Goal: Transaction & Acquisition: Purchase product/service

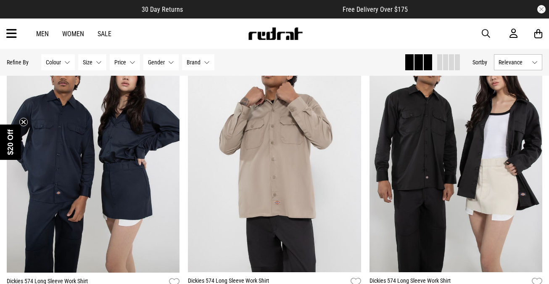
scroll to position [118, 0]
click at [73, 37] on link "Women" at bounding box center [73, 34] width 22 height 8
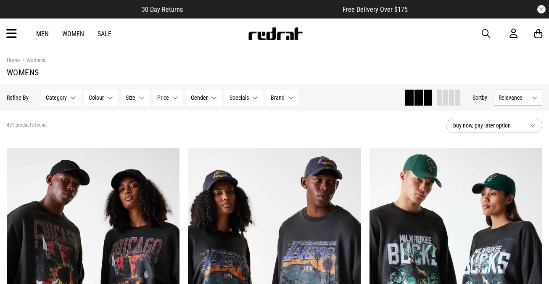
click at [282, 96] on span "Brand" at bounding box center [278, 97] width 14 height 7
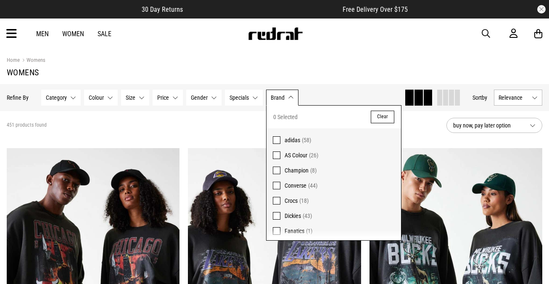
scroll to position [11, 0]
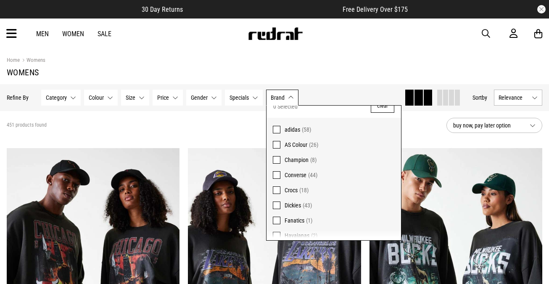
click at [279, 203] on span at bounding box center [277, 205] width 8 height 8
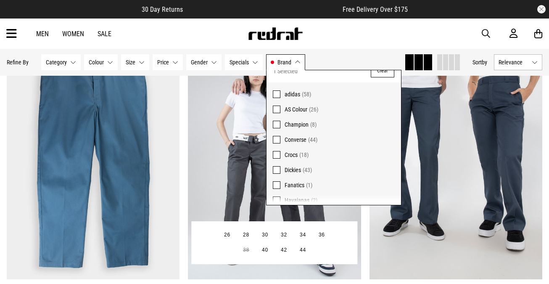
scroll to position [126, 0]
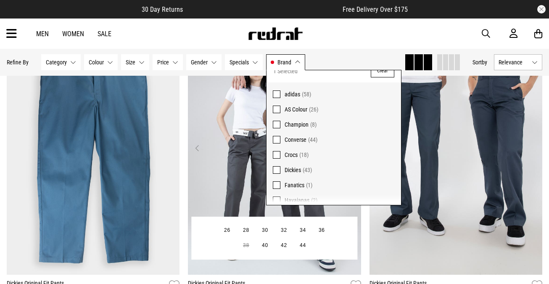
click at [211, 163] on img at bounding box center [274, 153] width 173 height 243
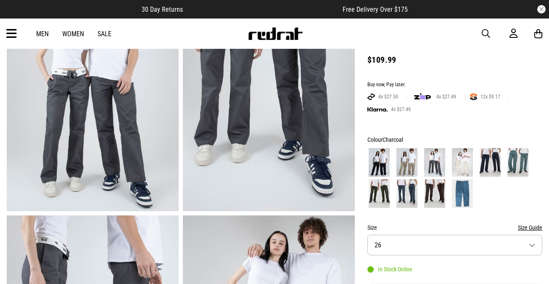
scroll to position [105, 0]
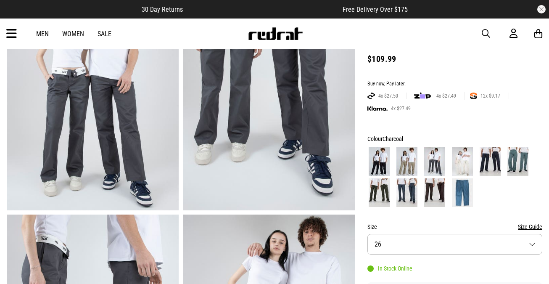
click at [413, 156] on img at bounding box center [406, 161] width 21 height 29
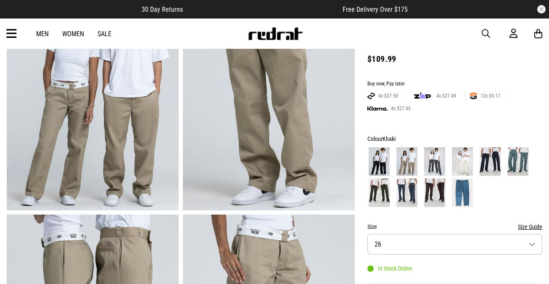
click at [71, 33] on link "Women" at bounding box center [73, 34] width 22 height 8
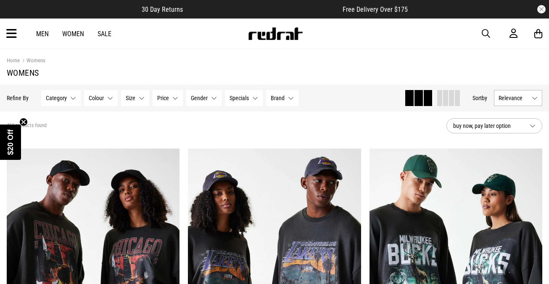
click at [69, 100] on button "Category None selected" at bounding box center [61, 98] width 40 height 16
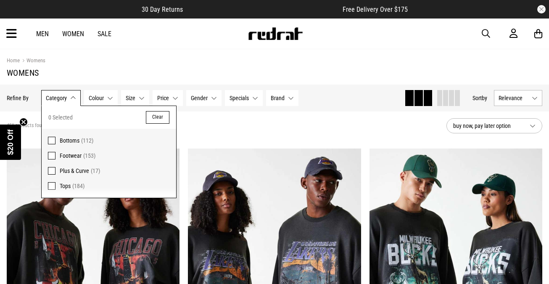
click at [53, 139] on span at bounding box center [52, 141] width 8 height 8
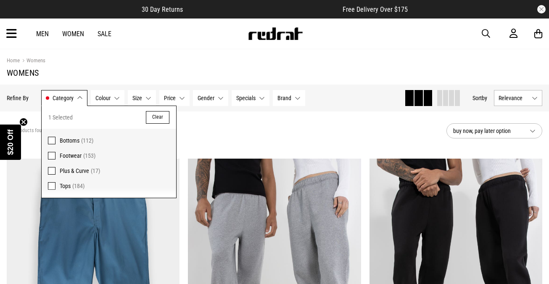
click at [295, 100] on button "Brand None selected" at bounding box center [289, 98] width 32 height 16
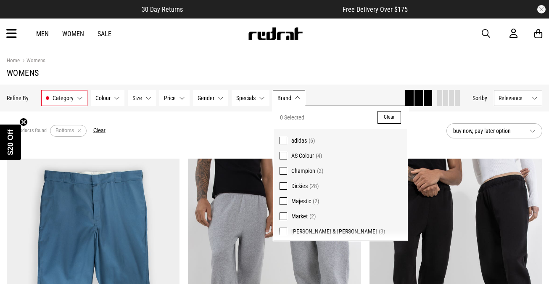
click at [284, 184] on span at bounding box center [283, 186] width 8 height 8
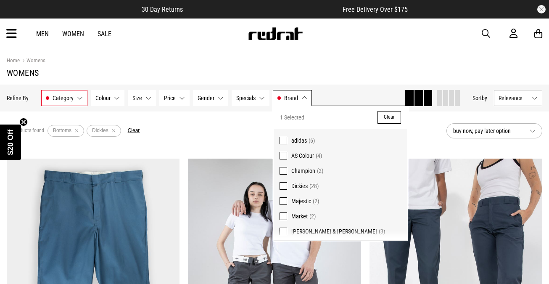
click at [436, 61] on div "Home Womens" at bounding box center [274, 60] width 535 height 9
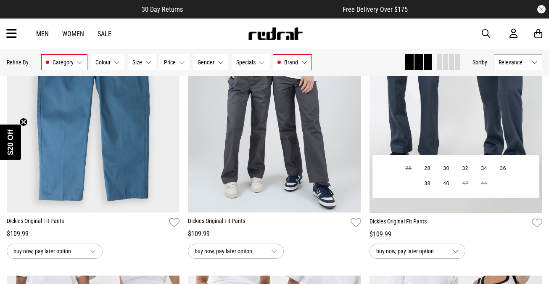
scroll to position [190, 0]
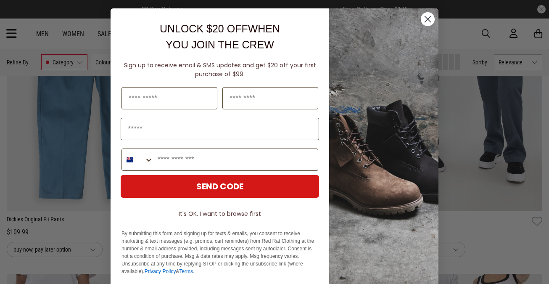
click at [429, 20] on icon "Close dialog" at bounding box center [428, 19] width 6 height 6
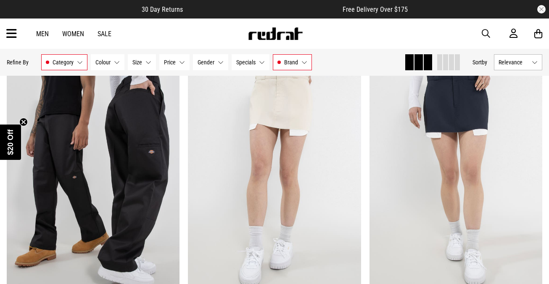
scroll to position [1624, 0]
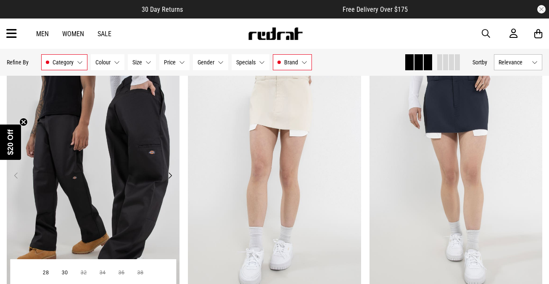
click at [136, 145] on img at bounding box center [93, 180] width 173 height 243
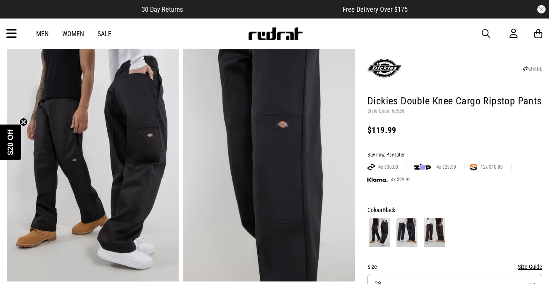
scroll to position [34, 0]
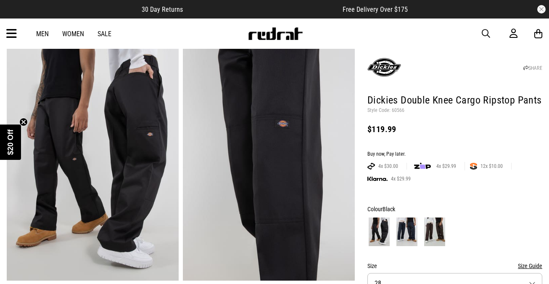
click at [404, 236] on img at bounding box center [406, 231] width 21 height 29
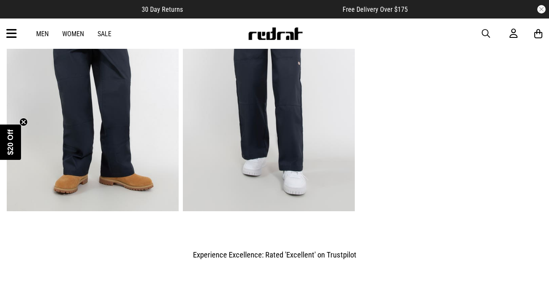
scroll to position [593, 0]
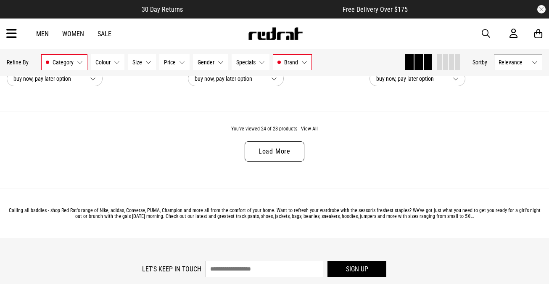
scroll to position [2496, 0]
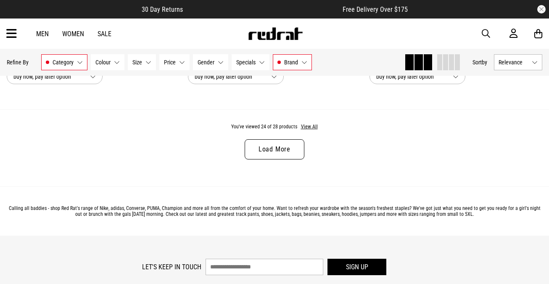
click at [272, 153] on link "Load More" at bounding box center [275, 149] width 60 height 20
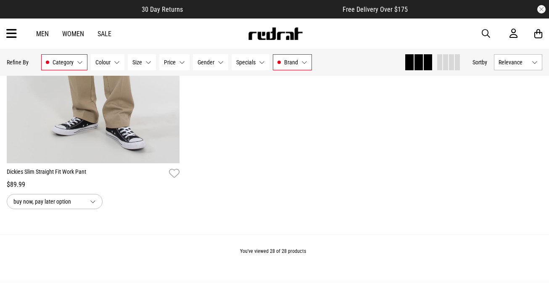
scroll to position [2982, 0]
